Goal: Find specific page/section: Find specific page/section

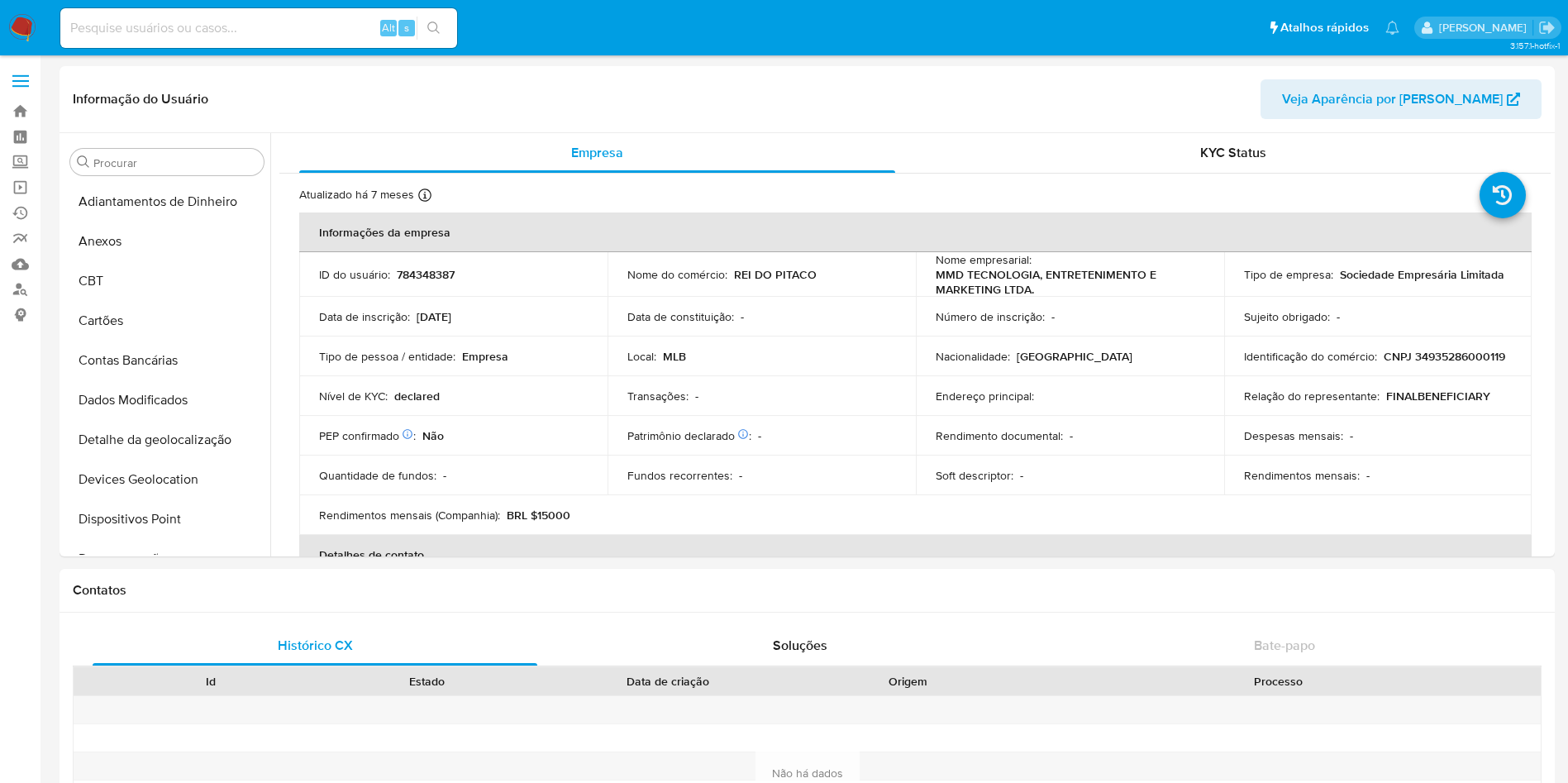
select select "10"
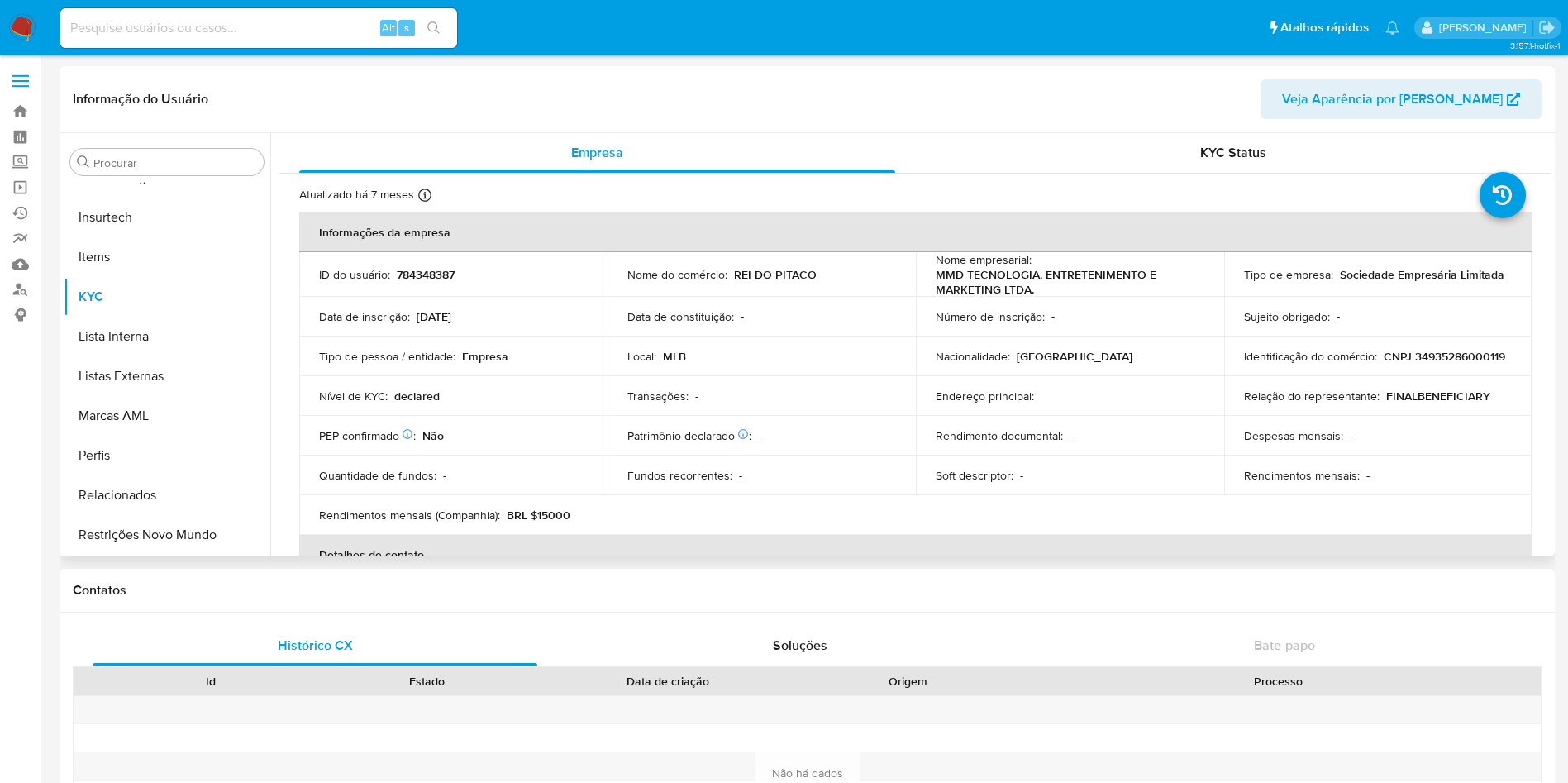
click at [1384, 357] on p "CNPJ 34935286000119" at bounding box center [1444, 356] width 122 height 15
copy p "34935286000119"
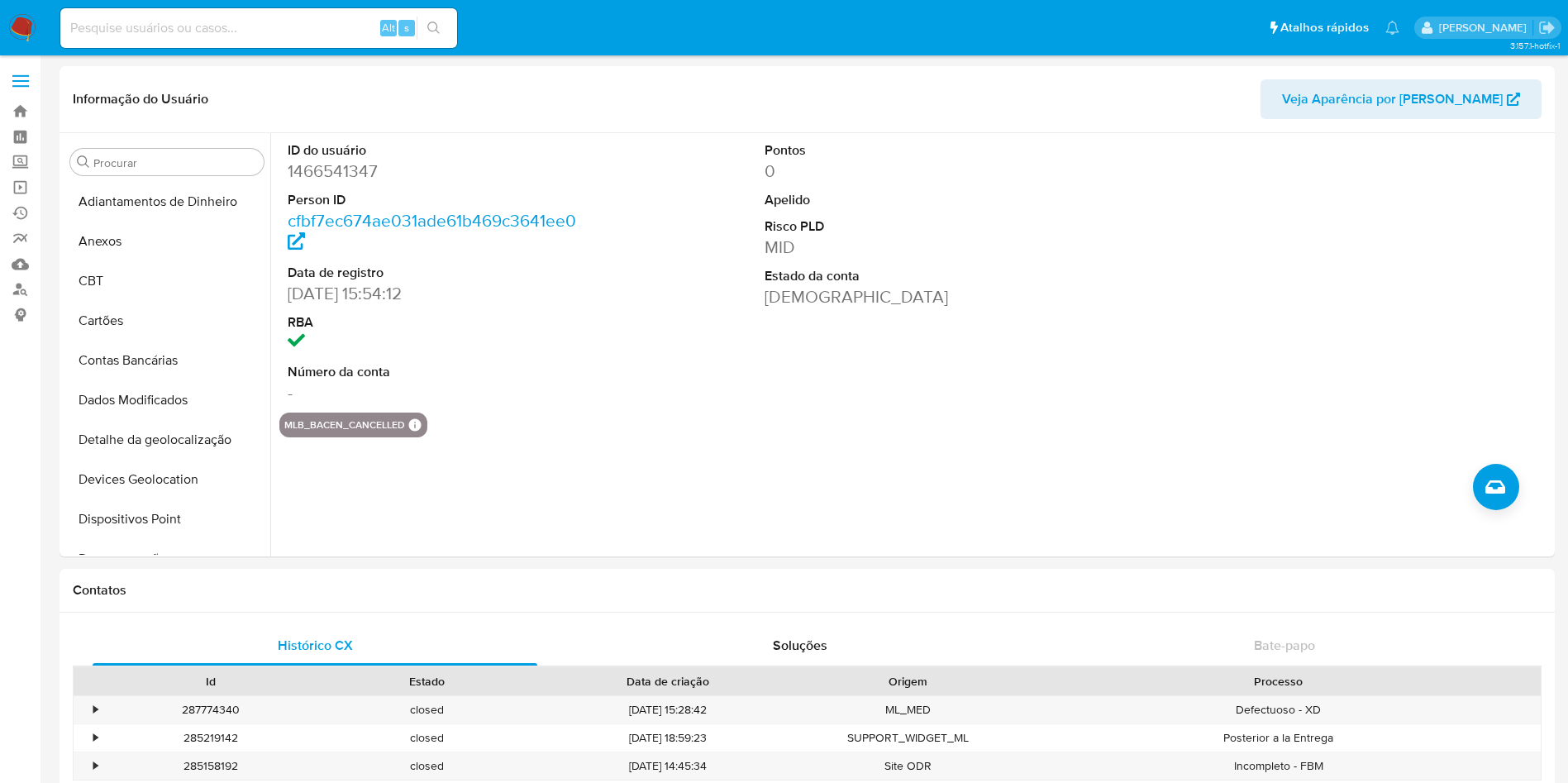
select select "10"
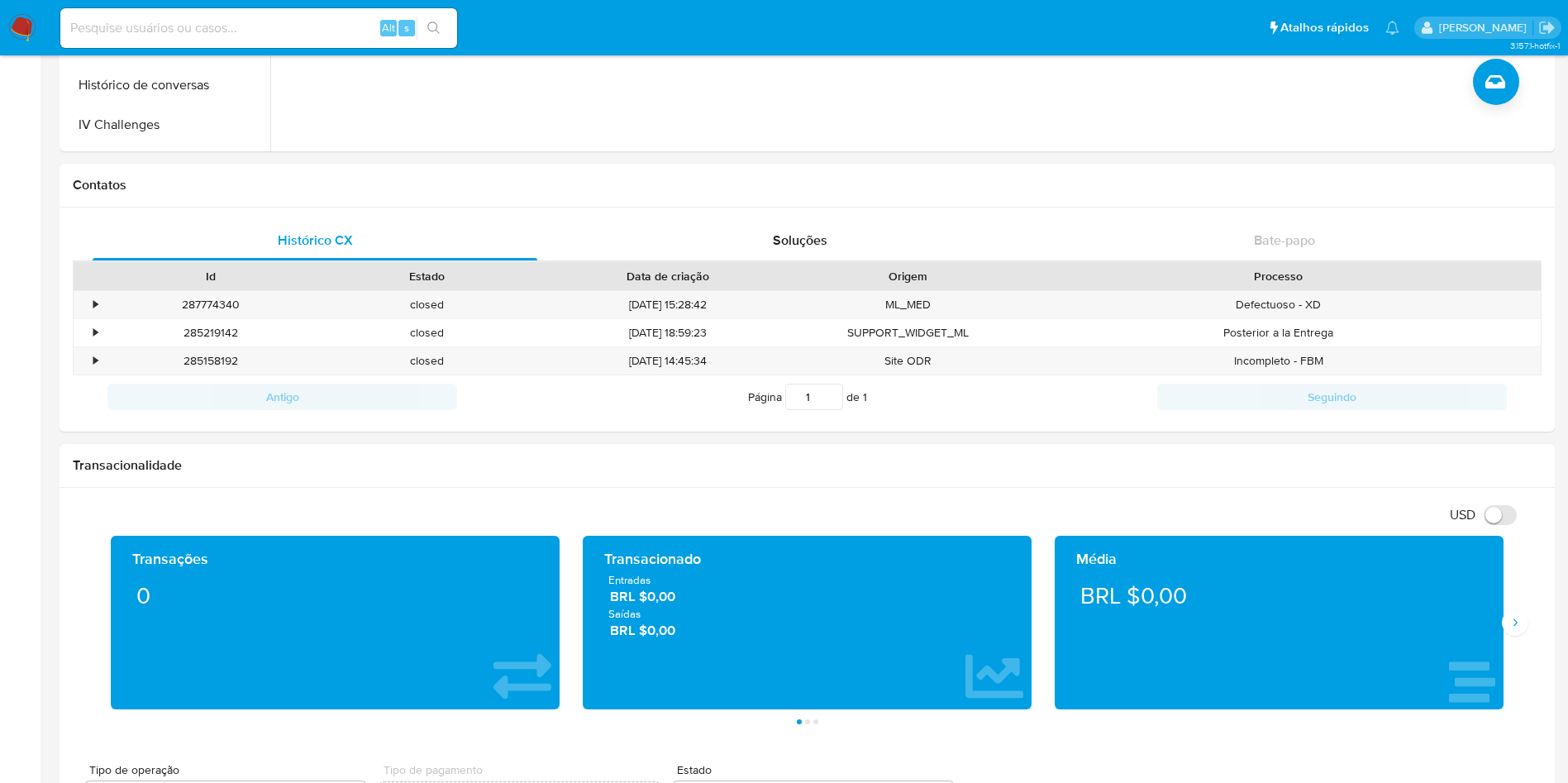
scroll to position [496, 0]
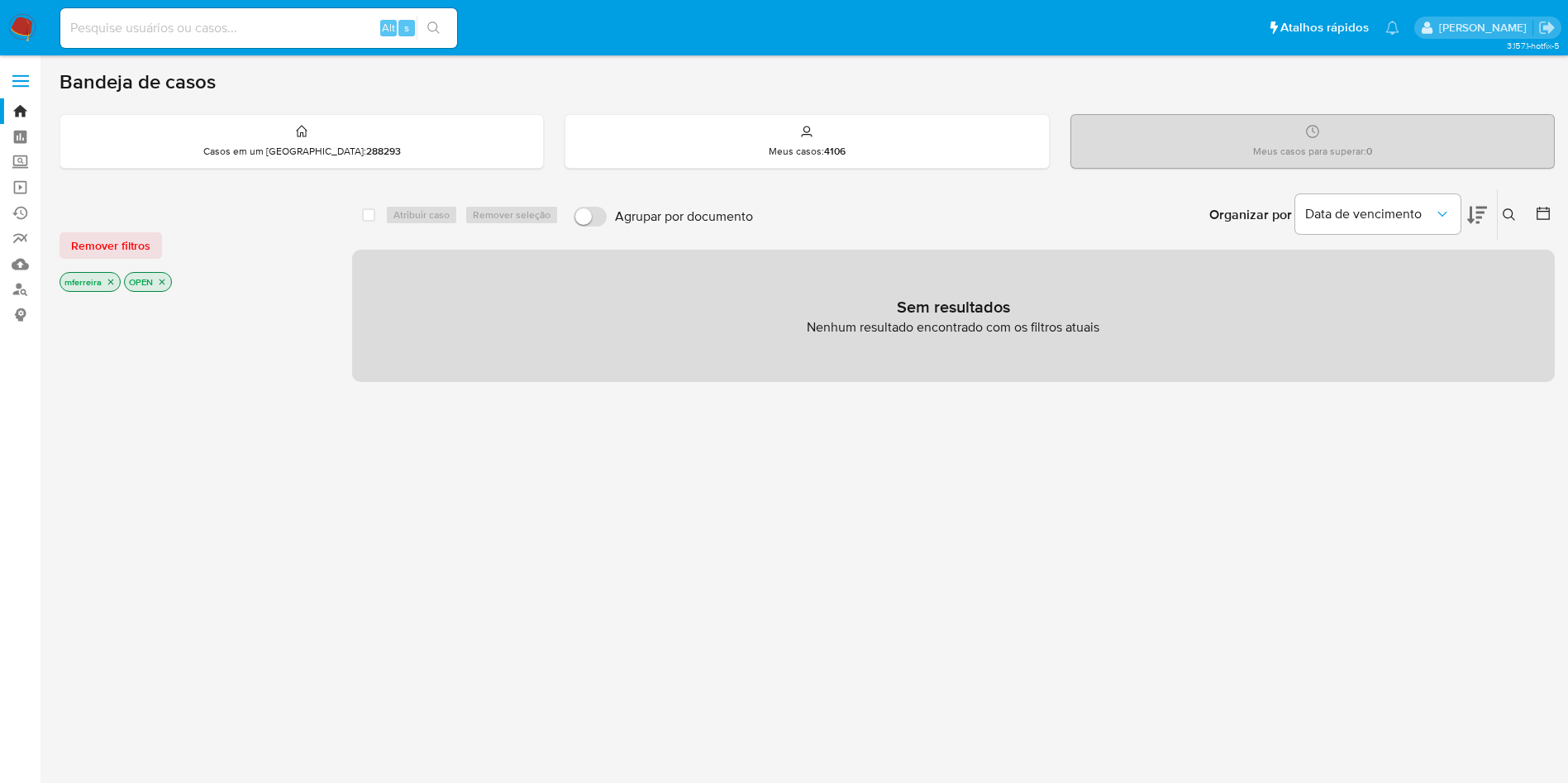
click at [211, 12] on div "Alt s" at bounding box center [258, 27] width 397 height 40
click at [229, 30] on input at bounding box center [258, 28] width 397 height 21
type input "V"
paste input "288470999"
type input "288470999"
